Goal: Task Accomplishment & Management: Use online tool/utility

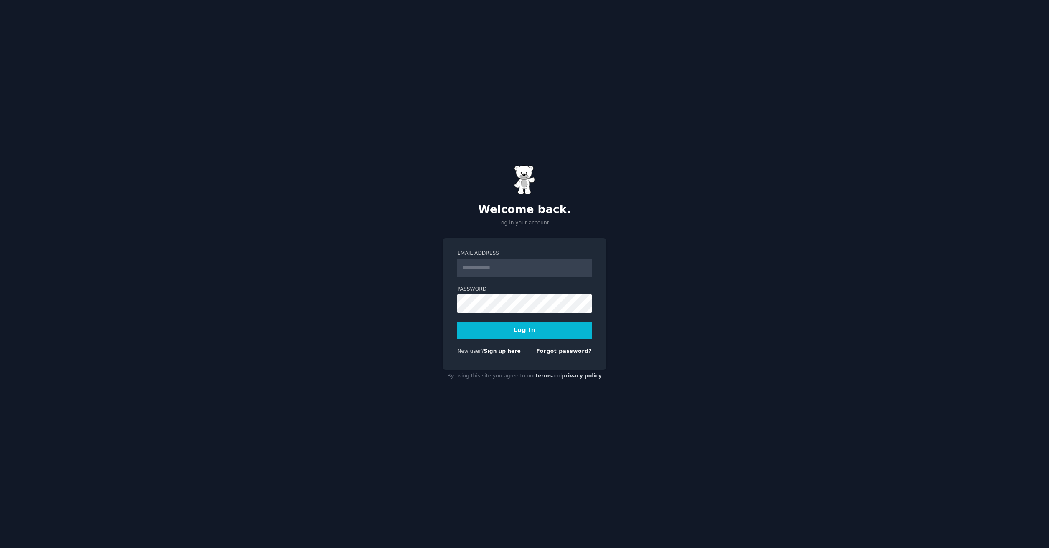
click at [510, 271] on input "Email Address" at bounding box center [524, 268] width 134 height 18
click at [515, 267] on input "Email Address" at bounding box center [524, 268] width 134 height 18
type input "**********"
click at [457, 322] on button "Log In" at bounding box center [524, 331] width 134 height 18
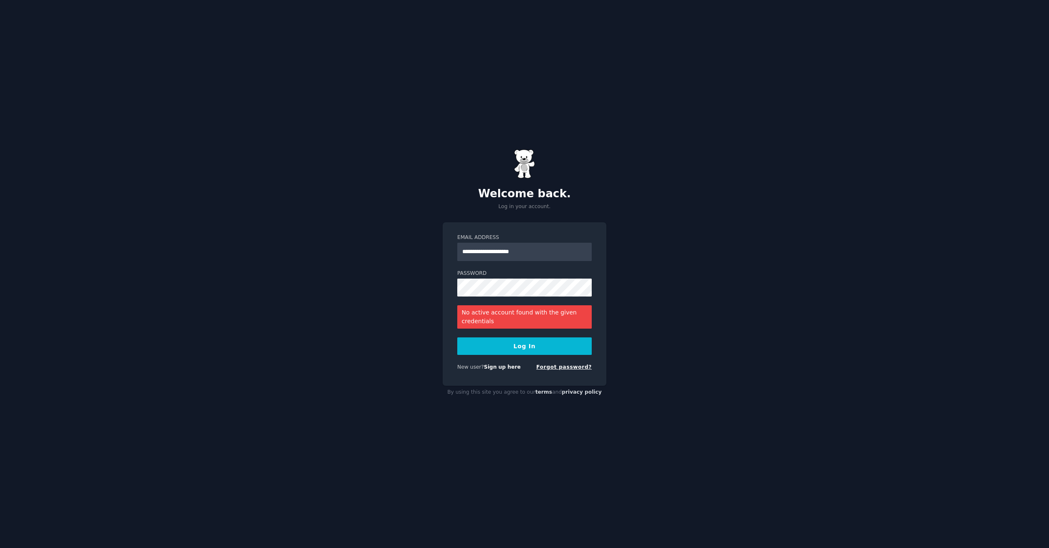
click at [570, 367] on link "Forgot password?" at bounding box center [564, 367] width 56 height 6
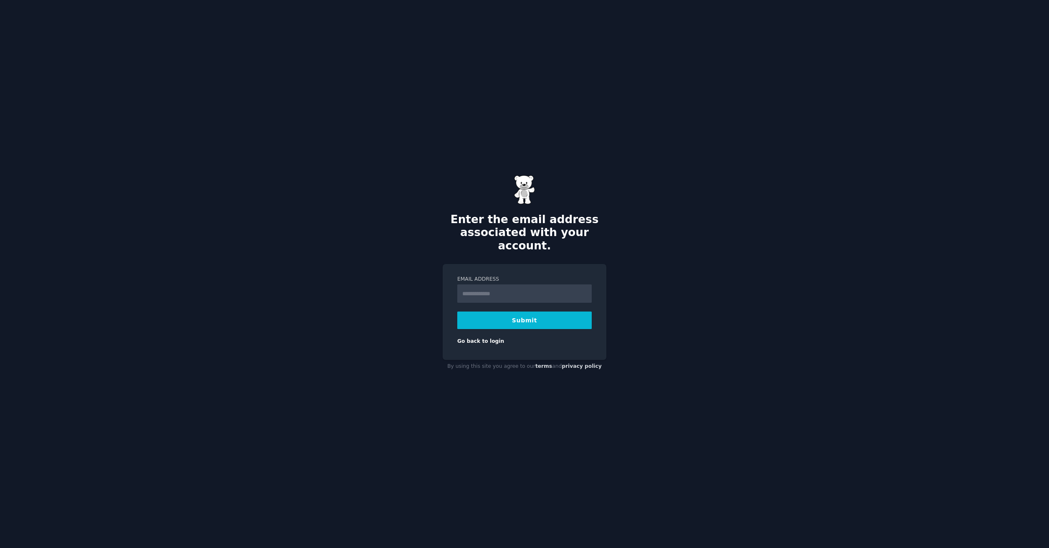
click at [518, 289] on input "Email Address" at bounding box center [524, 294] width 134 height 18
type input "**********"
click at [457, 312] on button "Submit" at bounding box center [524, 321] width 134 height 18
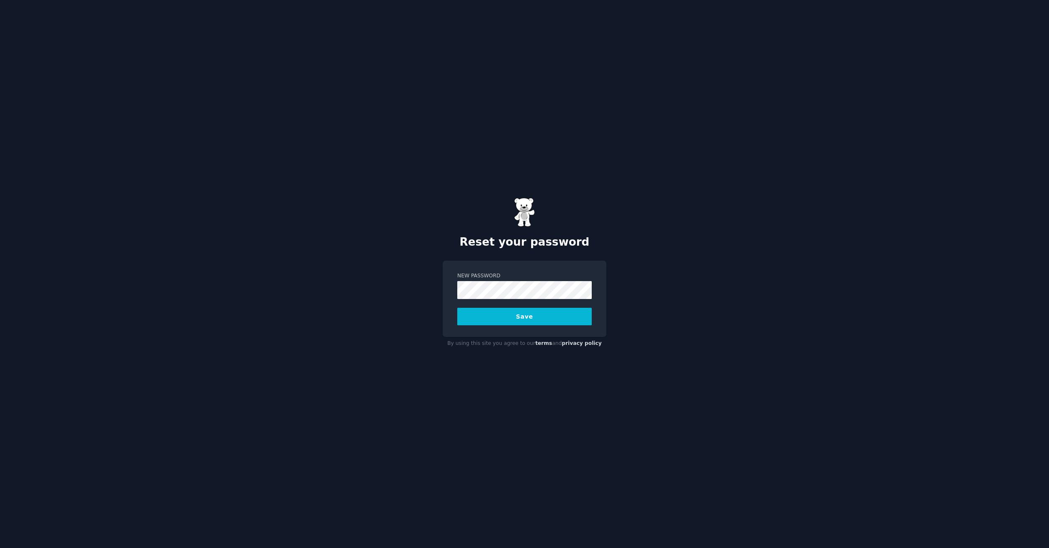
click at [523, 316] on button "Save" at bounding box center [524, 317] width 134 height 18
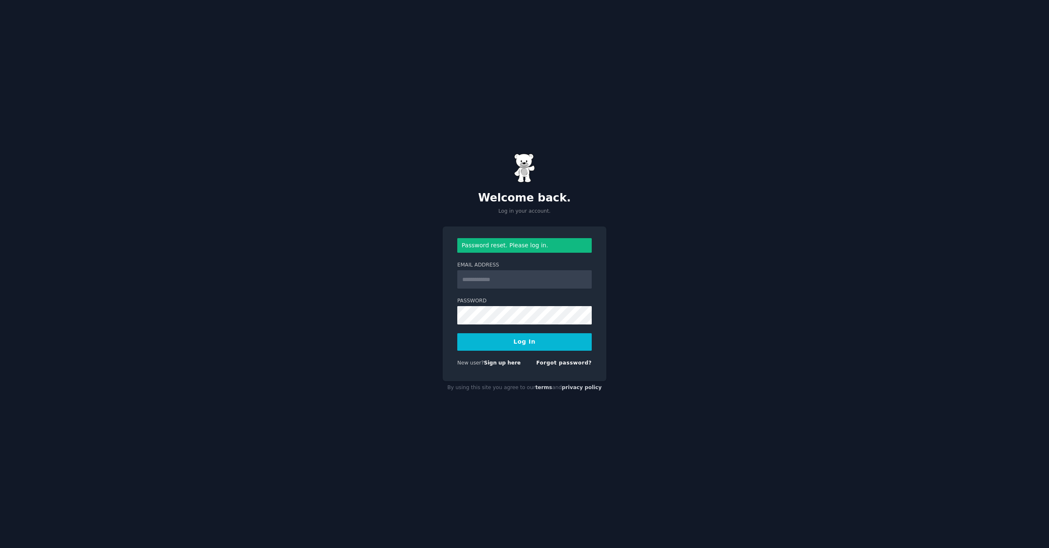
click at [528, 275] on input "Email Address" at bounding box center [524, 279] width 134 height 18
type input "**********"
click at [533, 346] on button "Log In" at bounding box center [524, 343] width 134 height 18
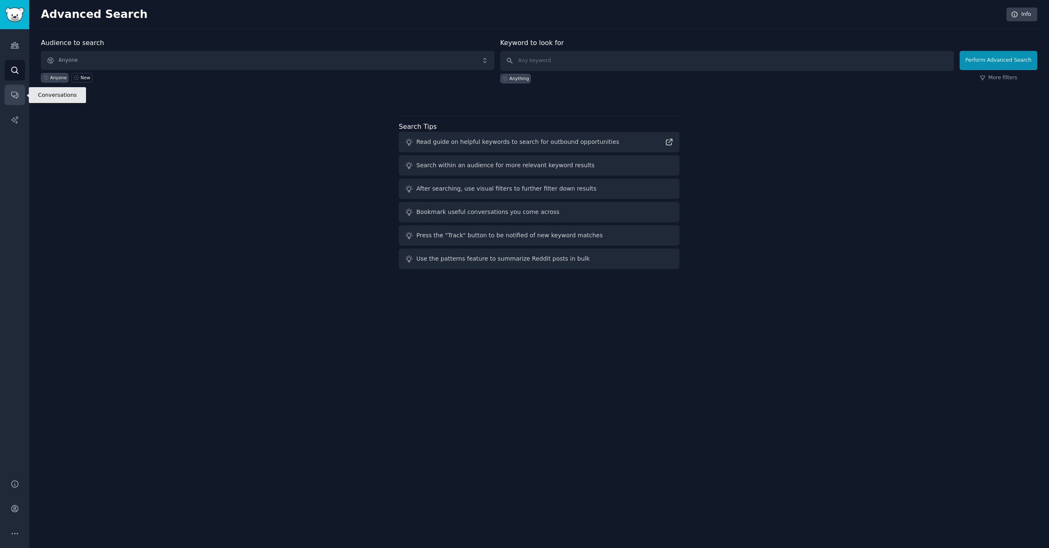
click at [19, 94] on icon "Sidebar" at bounding box center [14, 95] width 9 height 9
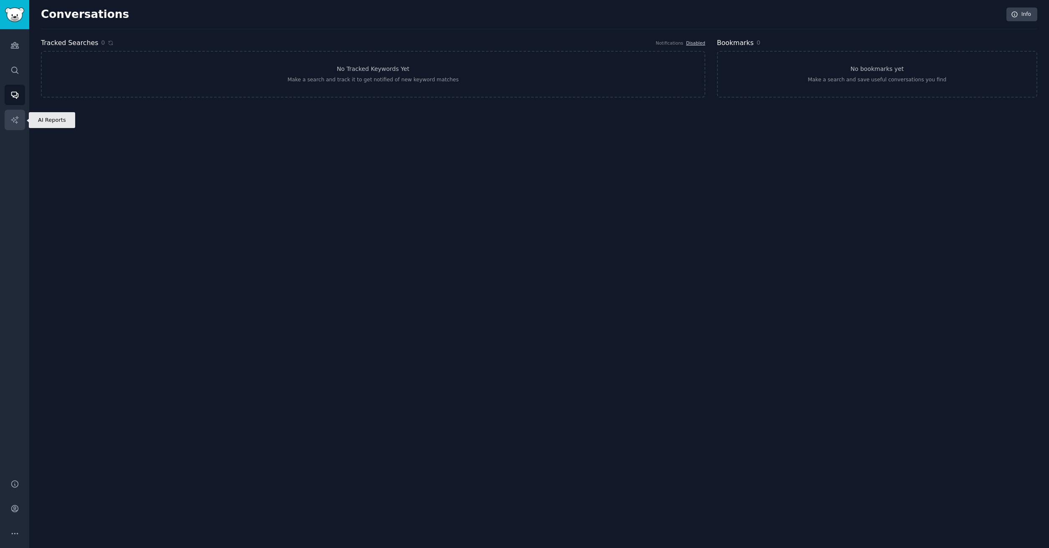
click at [17, 119] on icon "Sidebar" at bounding box center [14, 120] width 9 height 9
click at [21, 52] on link "Audiences" at bounding box center [15, 45] width 20 height 20
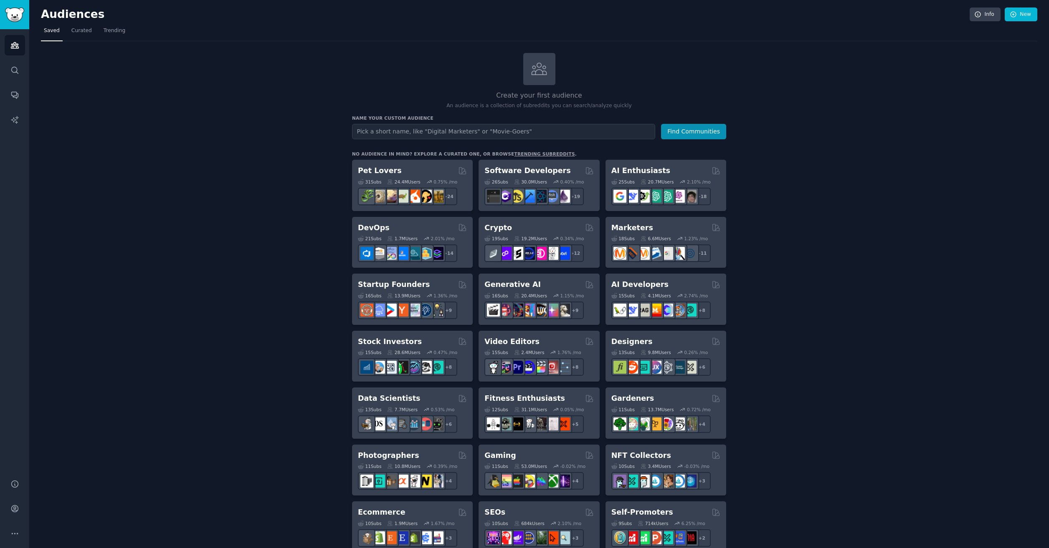
click at [440, 127] on input "text" at bounding box center [503, 131] width 303 height 15
click at [397, 128] on input "Music" at bounding box center [503, 131] width 303 height 15
type input "Music Artists"
click at [695, 134] on button "Find Communities" at bounding box center [693, 131] width 65 height 15
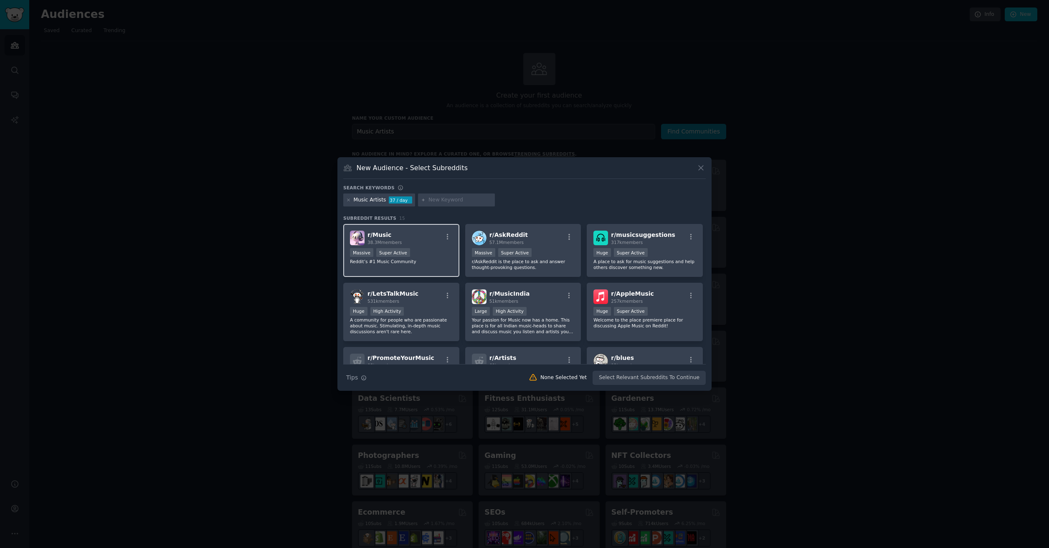
click at [433, 261] on p "Reddit’s #1 Music Community" at bounding box center [401, 262] width 103 height 6
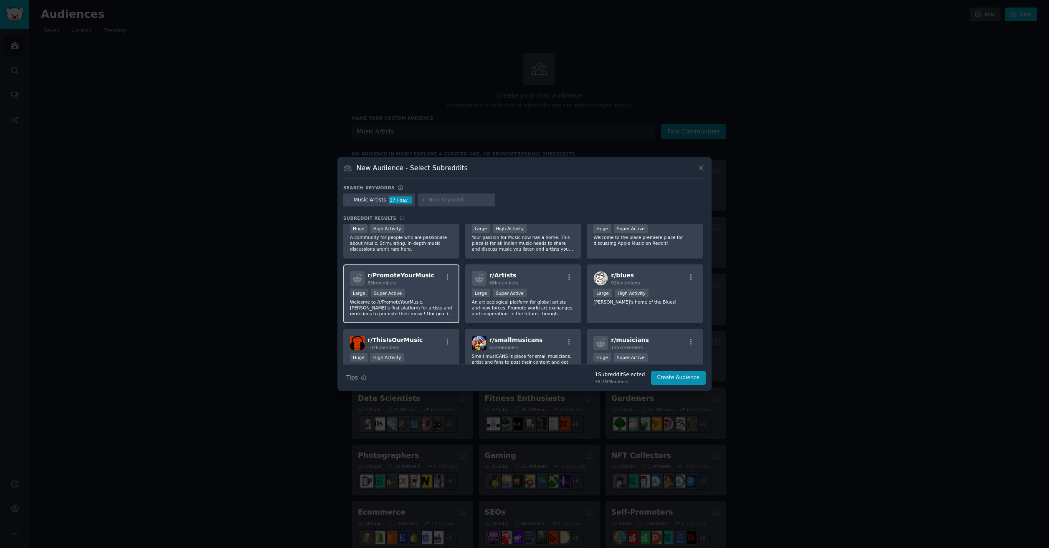
scroll to position [83, 0]
click at [424, 310] on p "Welcome to /r/PromoteYourMusic, Reddit's first platform for artists and musicia…" at bounding box center [401, 308] width 103 height 18
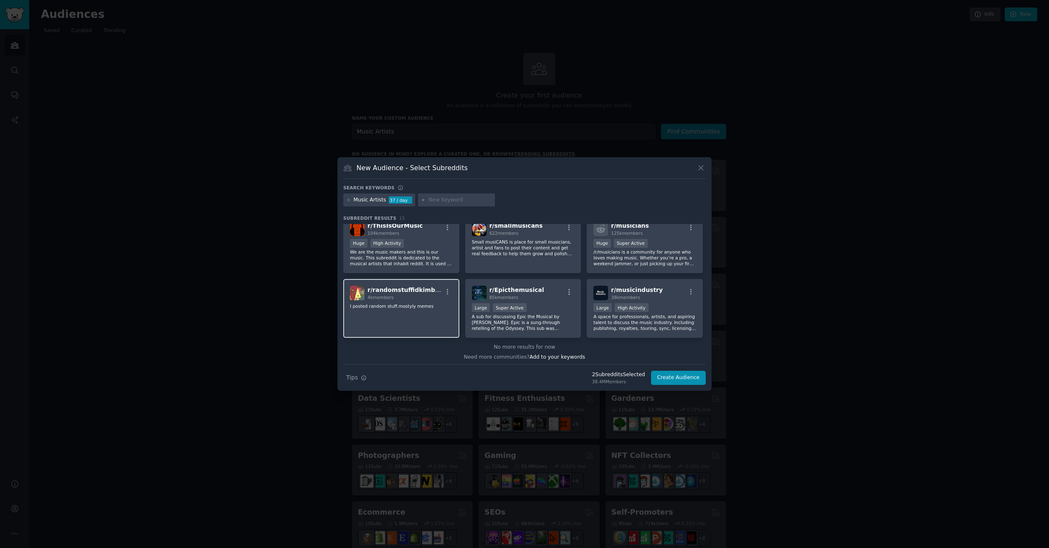
scroll to position [200, 0]
click at [679, 378] on button "Create Audience" at bounding box center [678, 378] width 55 height 14
